Goal: Task Accomplishment & Management: Manage account settings

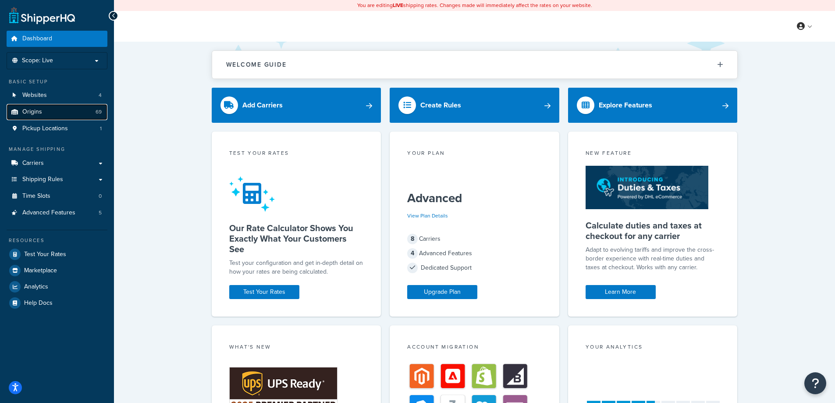
click at [40, 116] on span "Origins" at bounding box center [32, 111] width 20 height 7
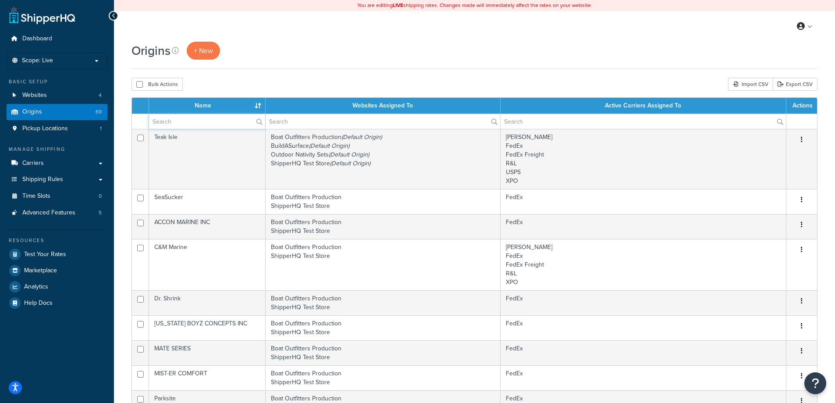
click at [194, 117] on input "text" at bounding box center [207, 121] width 116 height 15
type input "CWR"
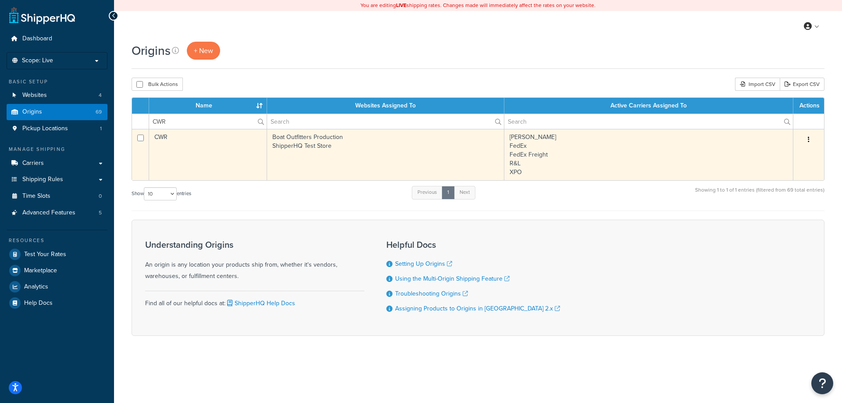
click at [701, 144] on td "[PERSON_NAME] FedEx FedEx Freight R&L XPO" at bounding box center [648, 154] width 289 height 51
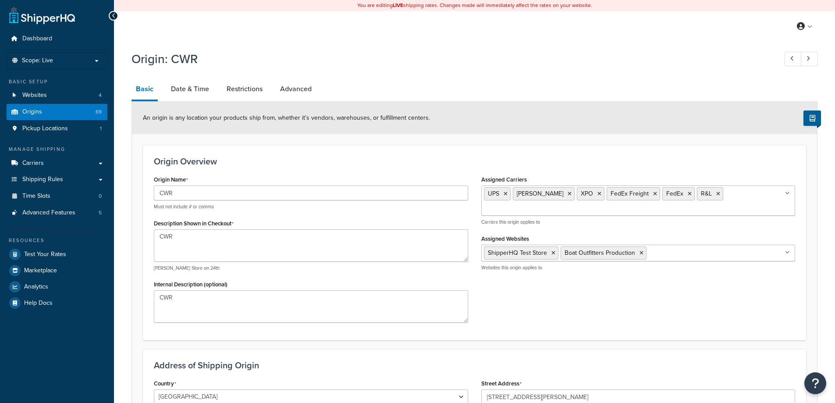
select select "30"
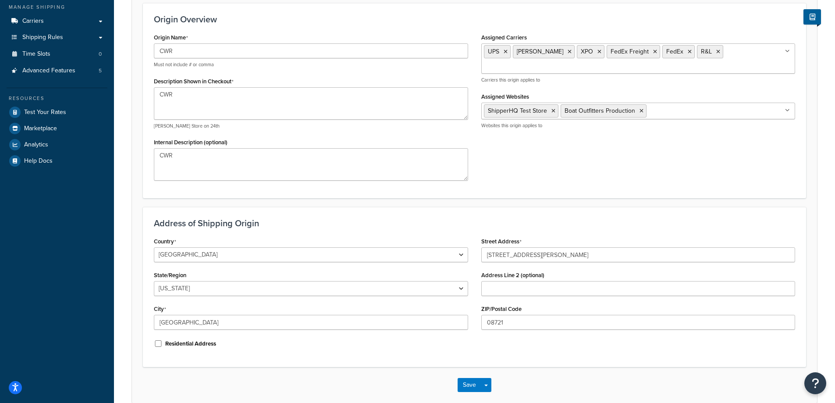
scroll to position [142, 0]
